Goal: Information Seeking & Learning: Learn about a topic

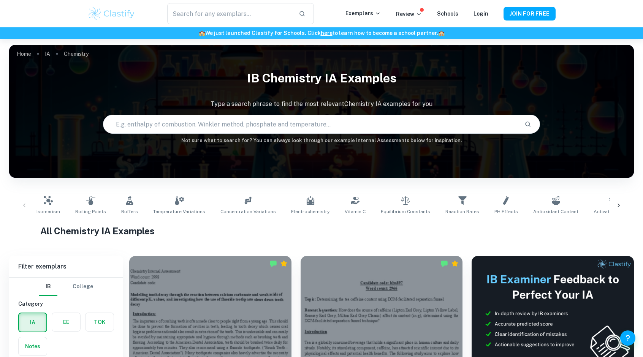
scroll to position [190, 0]
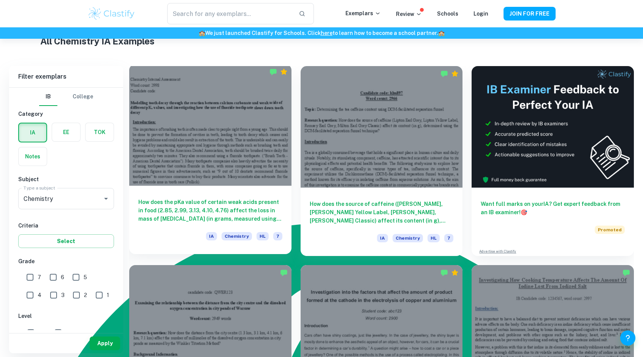
click at [186, 178] on div at bounding box center [210, 125] width 162 height 122
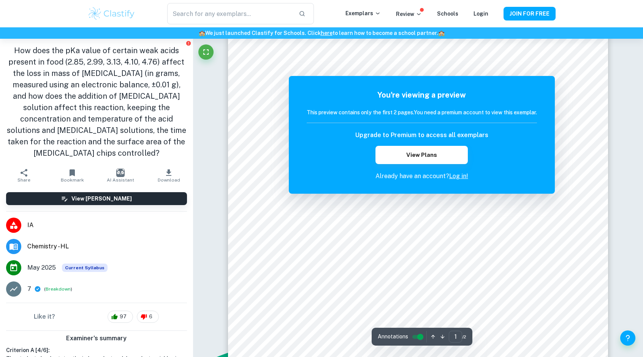
scroll to position [76, 0]
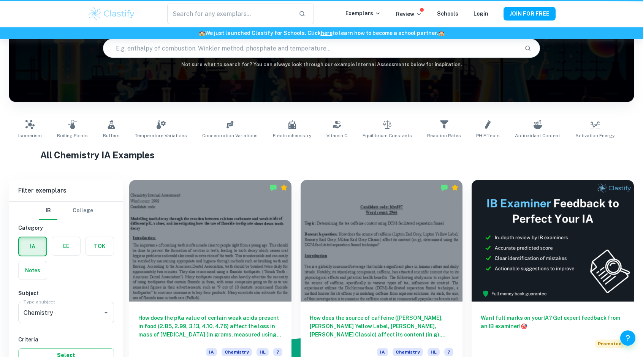
scroll to position [190, 0]
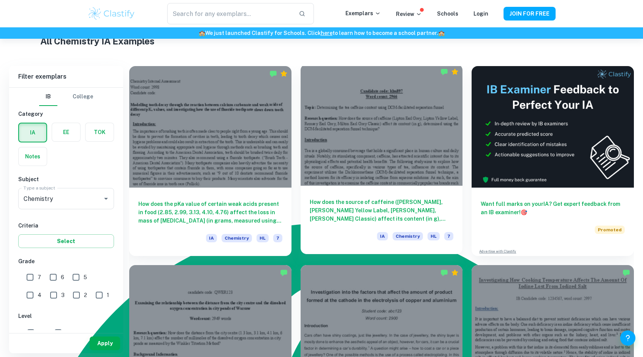
click at [362, 138] on div at bounding box center [382, 125] width 162 height 122
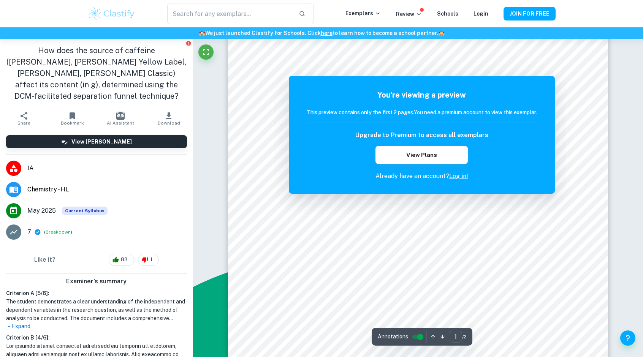
scroll to position [152, 0]
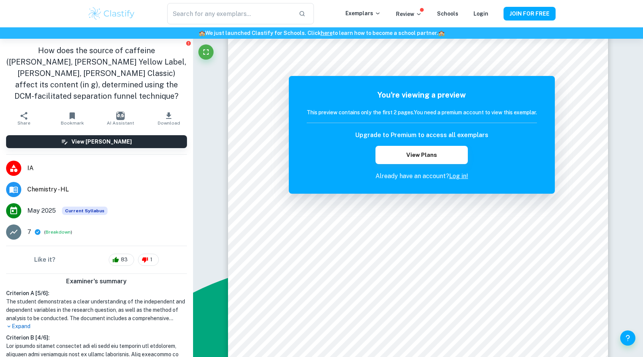
click at [119, 14] on img at bounding box center [111, 13] width 48 height 15
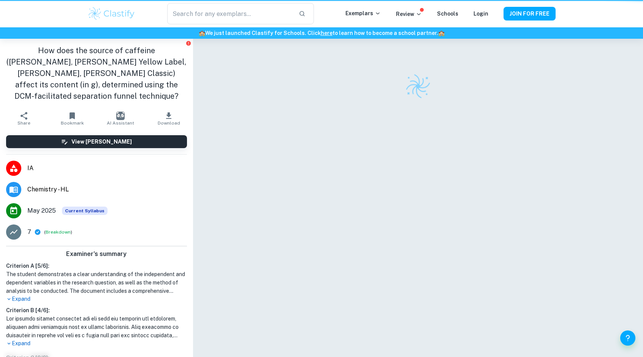
scroll to position [39, 0]
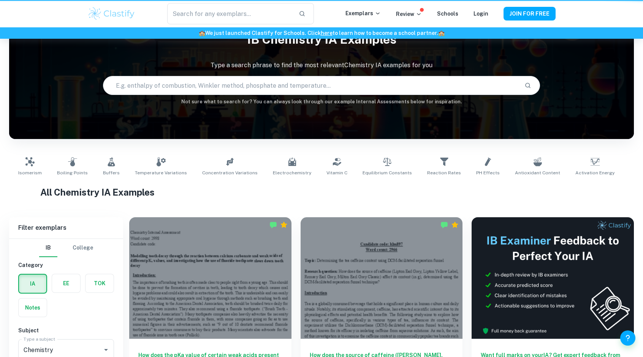
scroll to position [190, 0]
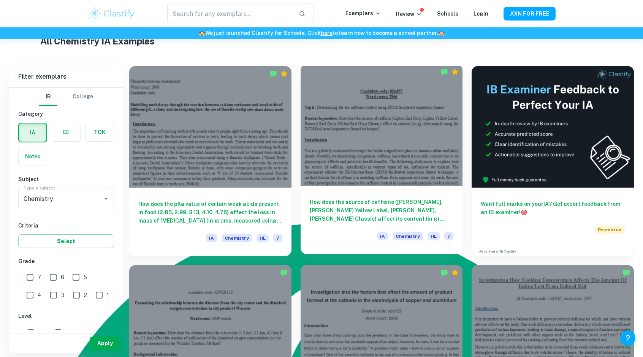
click at [381, 144] on div at bounding box center [382, 125] width 162 height 122
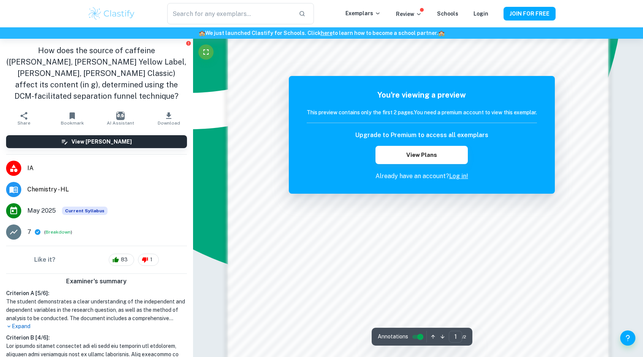
scroll to position [718, 0]
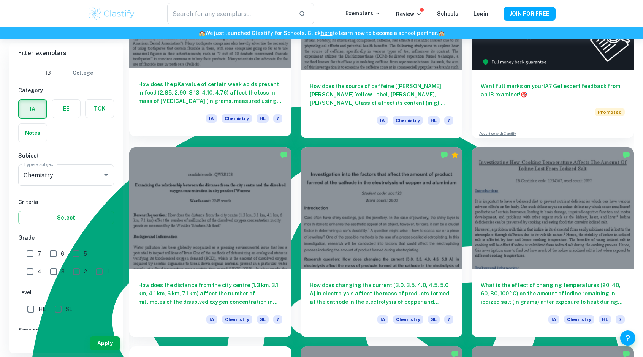
scroll to position [309, 0]
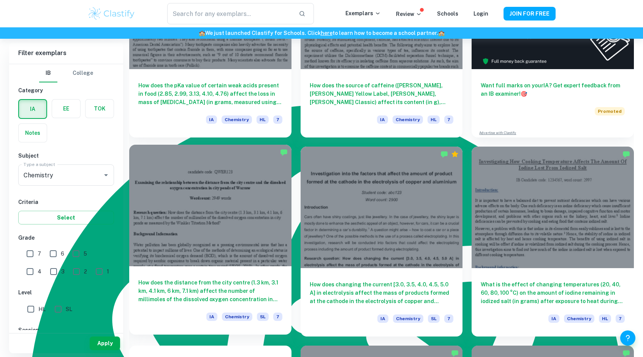
click at [262, 243] on div at bounding box center [210, 206] width 162 height 122
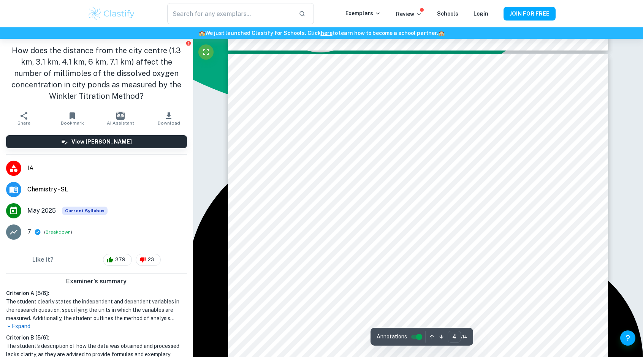
scroll to position [1765, 0]
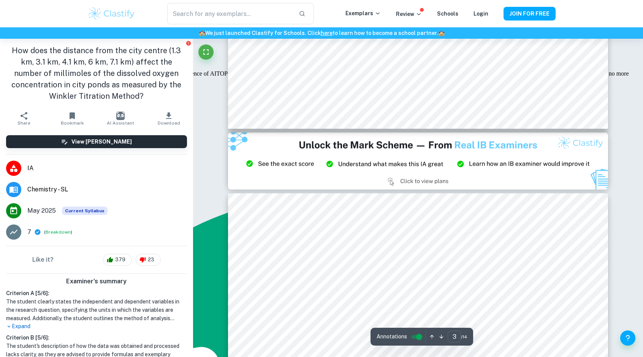
type input "2"
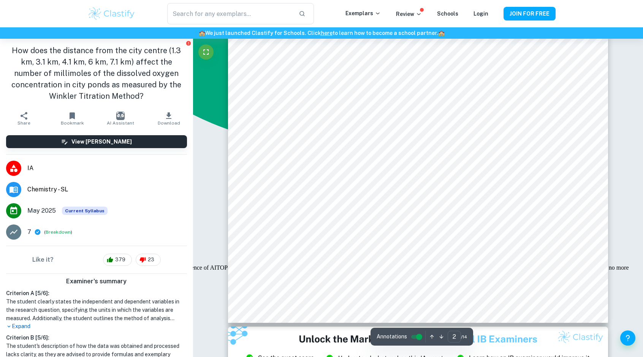
scroll to position [832, 0]
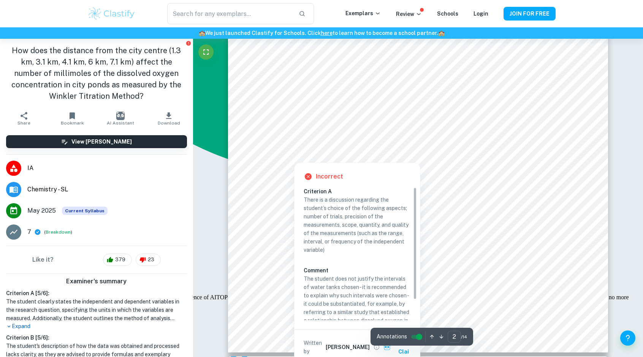
click at [325, 119] on div at bounding box center [418, 116] width 288 height 11
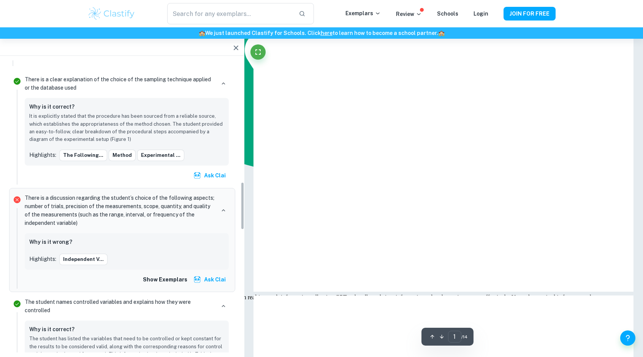
type input "2"
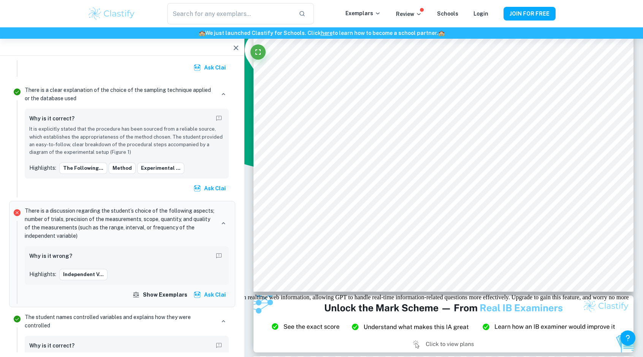
click at [85, 223] on p "There is a discussion regarding the student’s choice of the following aspects; …" at bounding box center [120, 223] width 190 height 33
type textarea "such"
click at [85, 223] on p "There is a discussion regarding the student’s choice of the following aspects; …" at bounding box center [120, 223] width 190 height 33
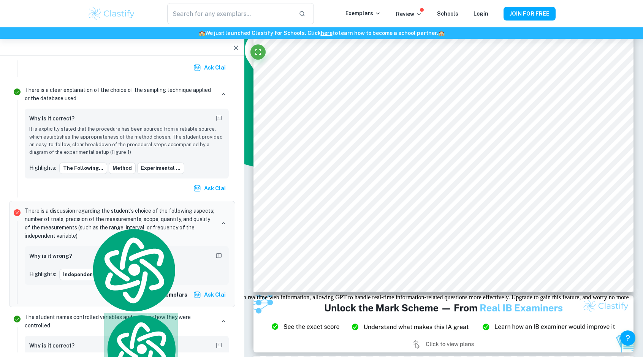
click at [71, 223] on p "There is a discussion regarding the student’s choice of the following aspects; …" at bounding box center [120, 223] width 190 height 33
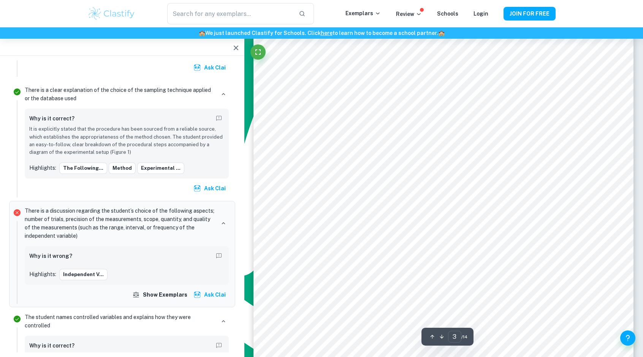
scroll to position [1064, 0]
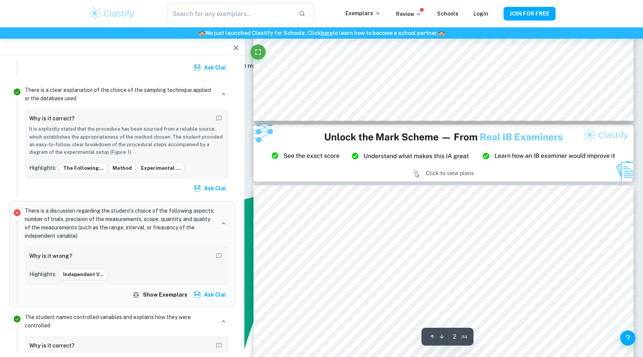
type input "3"
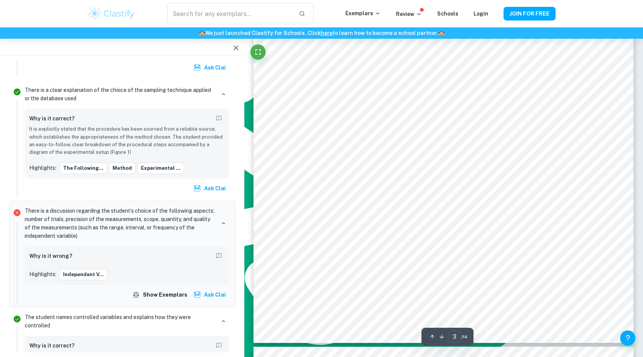
scroll to position [1444, 0]
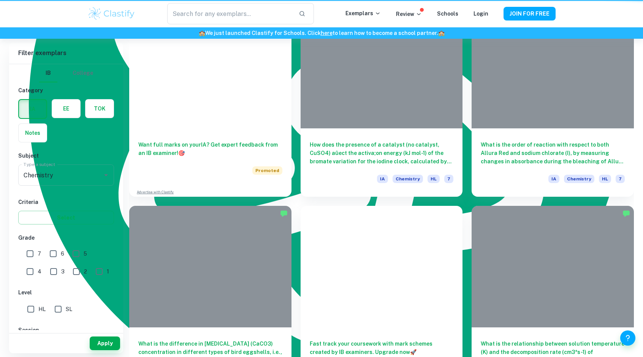
scroll to position [309, 0]
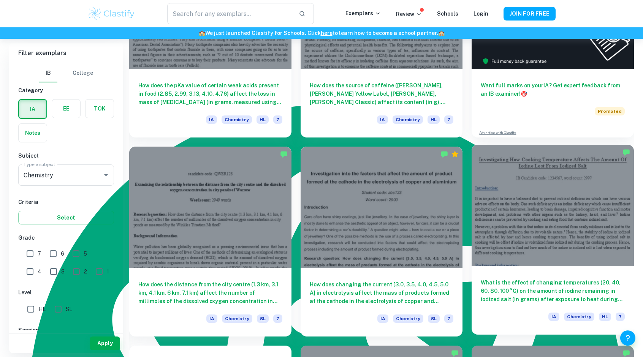
click at [595, 250] on div at bounding box center [553, 206] width 162 height 122
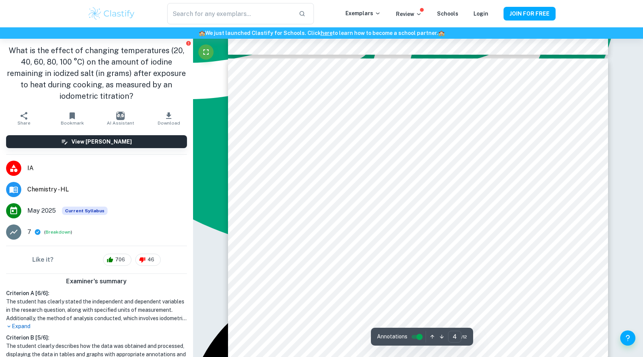
scroll to position [1862, 0]
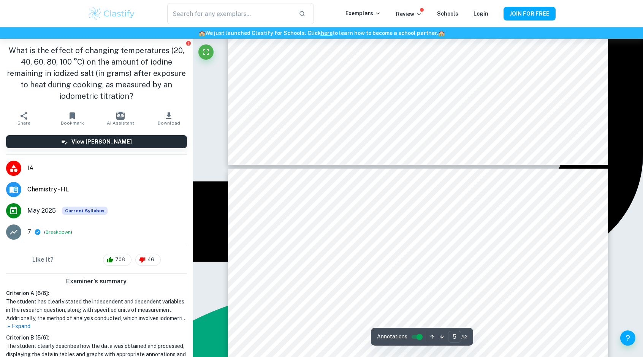
type input "6"
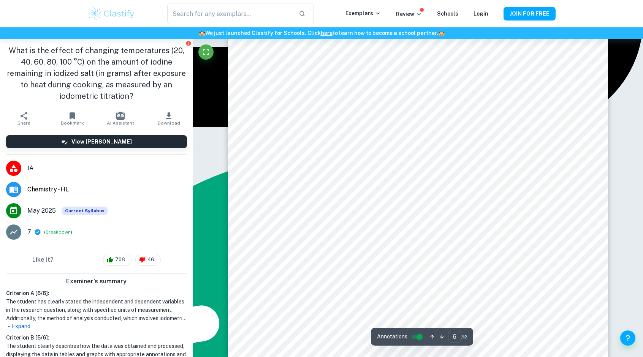
scroll to position [2622, 0]
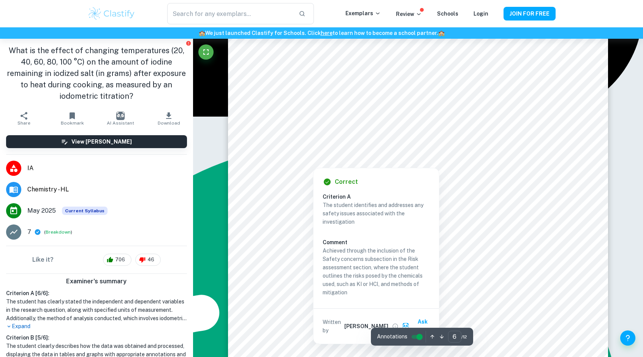
click at [306, 109] on div at bounding box center [418, 104] width 291 height 14
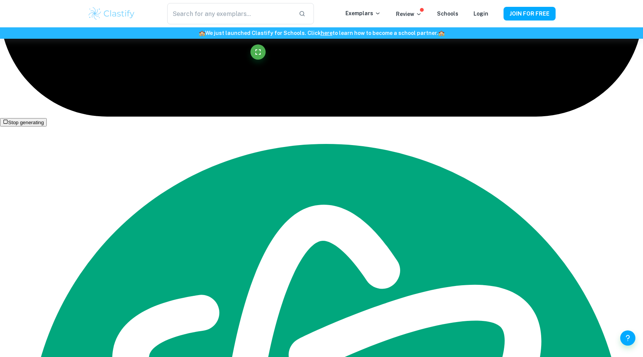
scroll to position [2599, 0]
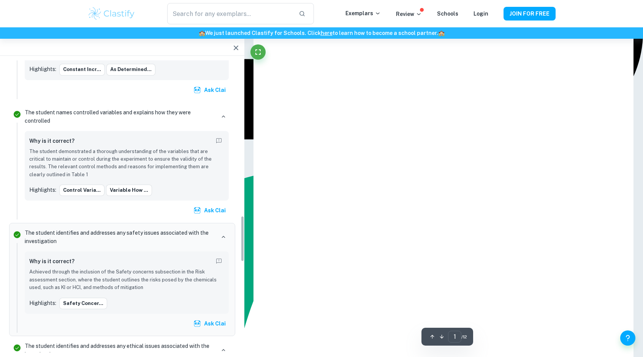
type input "6"
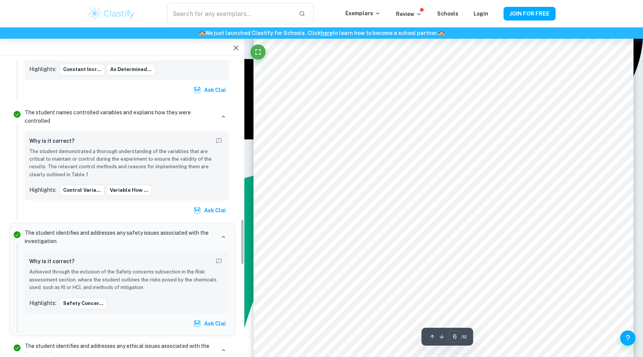
scroll to position [1006, 0]
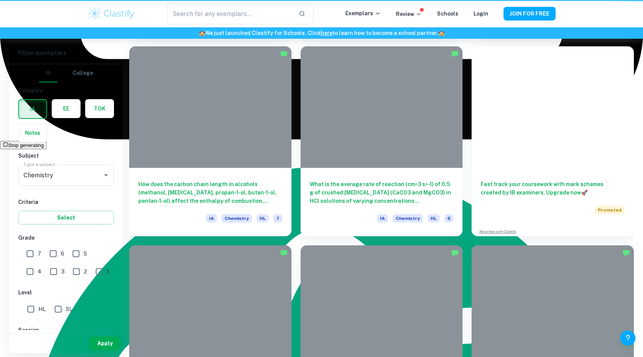
scroll to position [309, 0]
